Goal: Transaction & Acquisition: Purchase product/service

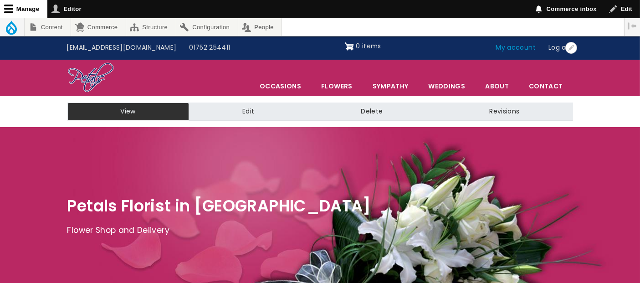
click at [527, 50] on link "My account" at bounding box center [515, 47] width 53 height 17
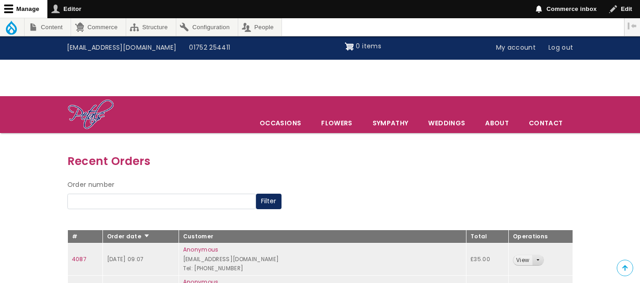
scroll to position [101, 0]
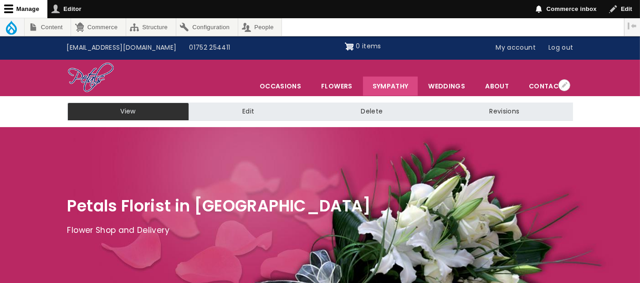
click at [388, 87] on link "Sympathy" at bounding box center [390, 85] width 55 height 19
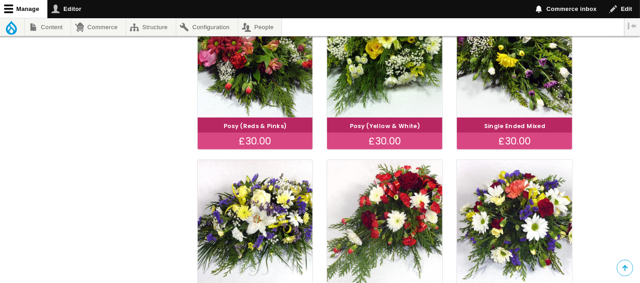
scroll to position [657, 0]
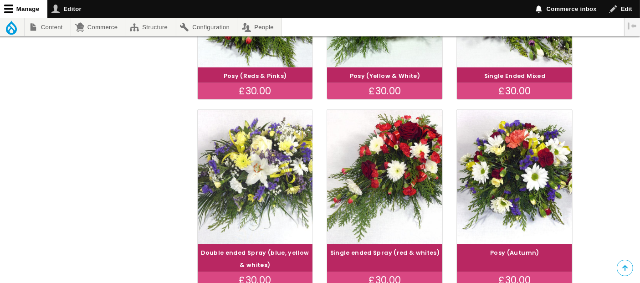
click at [257, 184] on img at bounding box center [254, 177] width 129 height 150
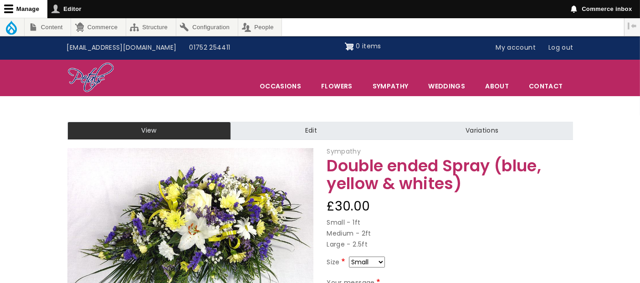
scroll to position [101, 0]
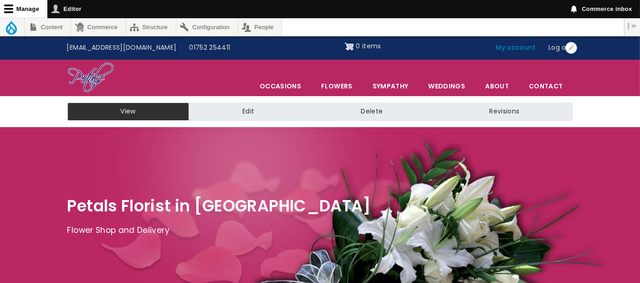
click at [512, 49] on link "My account" at bounding box center [515, 47] width 53 height 17
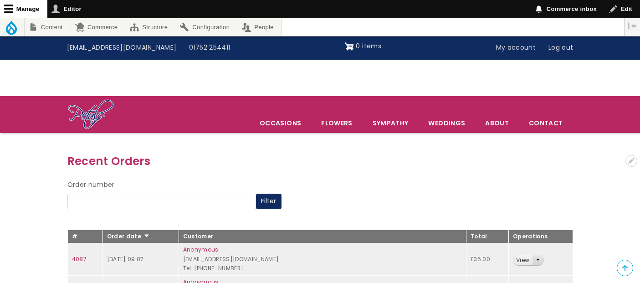
scroll to position [101, 0]
